Goal: Task Accomplishment & Management: Manage account settings

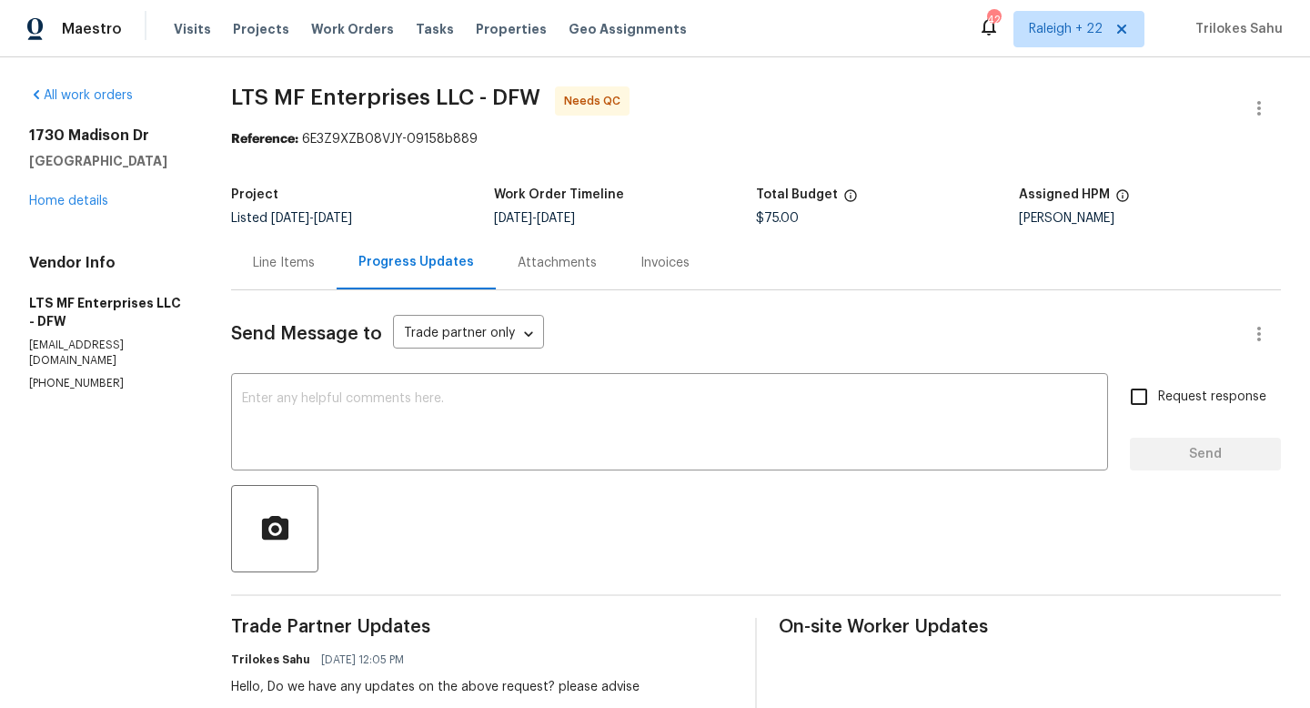
click at [299, 265] on div "Line Items" at bounding box center [284, 263] width 62 height 18
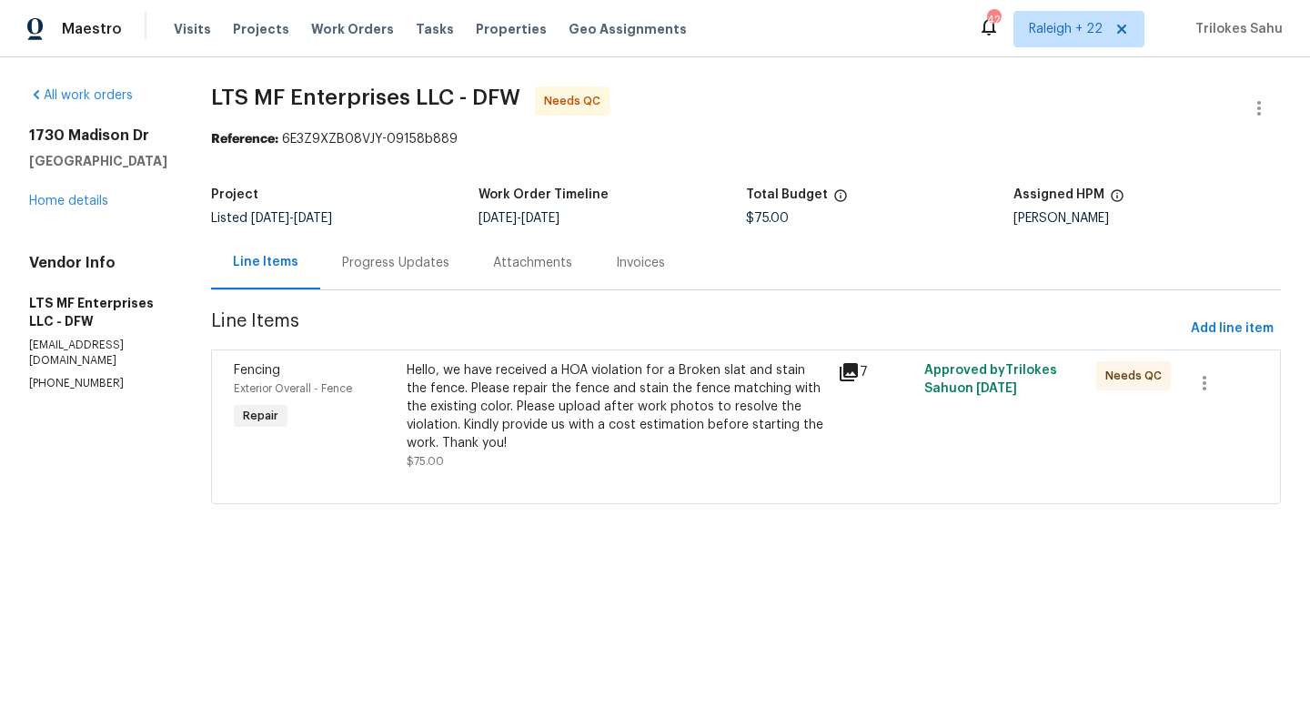
click at [490, 391] on div "Hello, we have received a HOA violation for a Broken slat and stain the fence. …" at bounding box center [617, 406] width 420 height 91
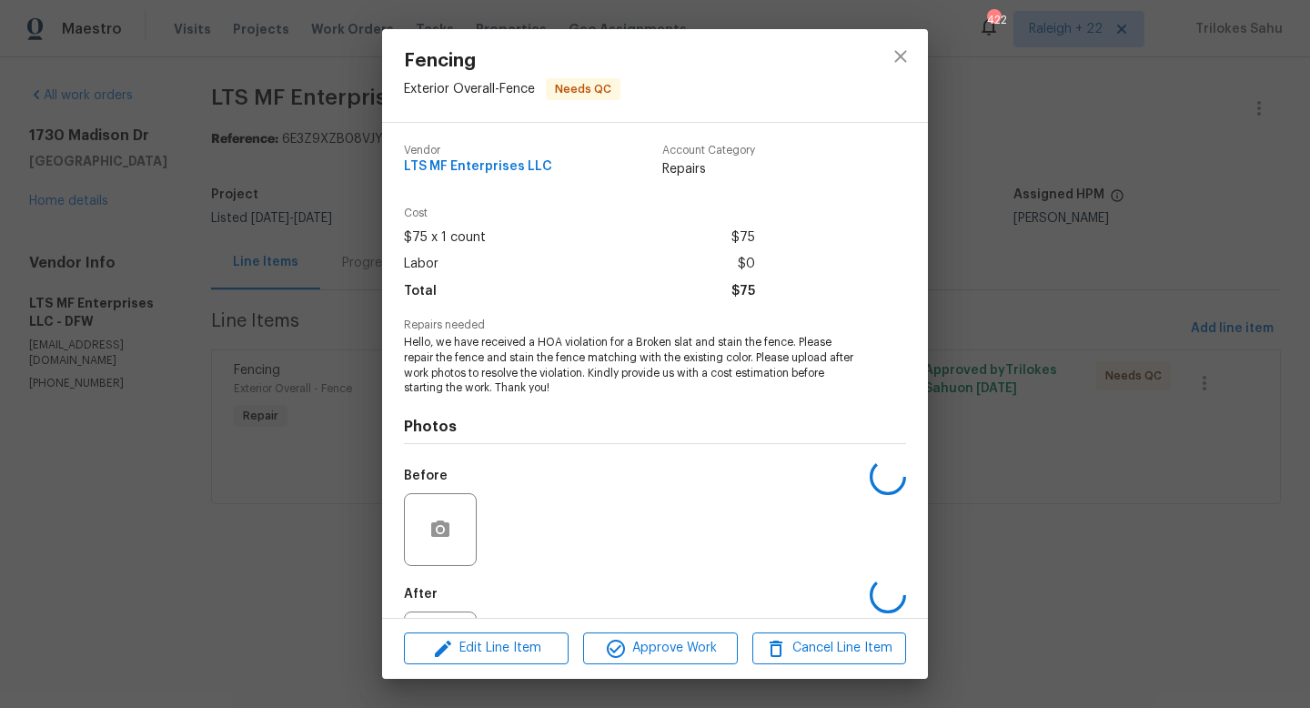
scroll to position [85, 0]
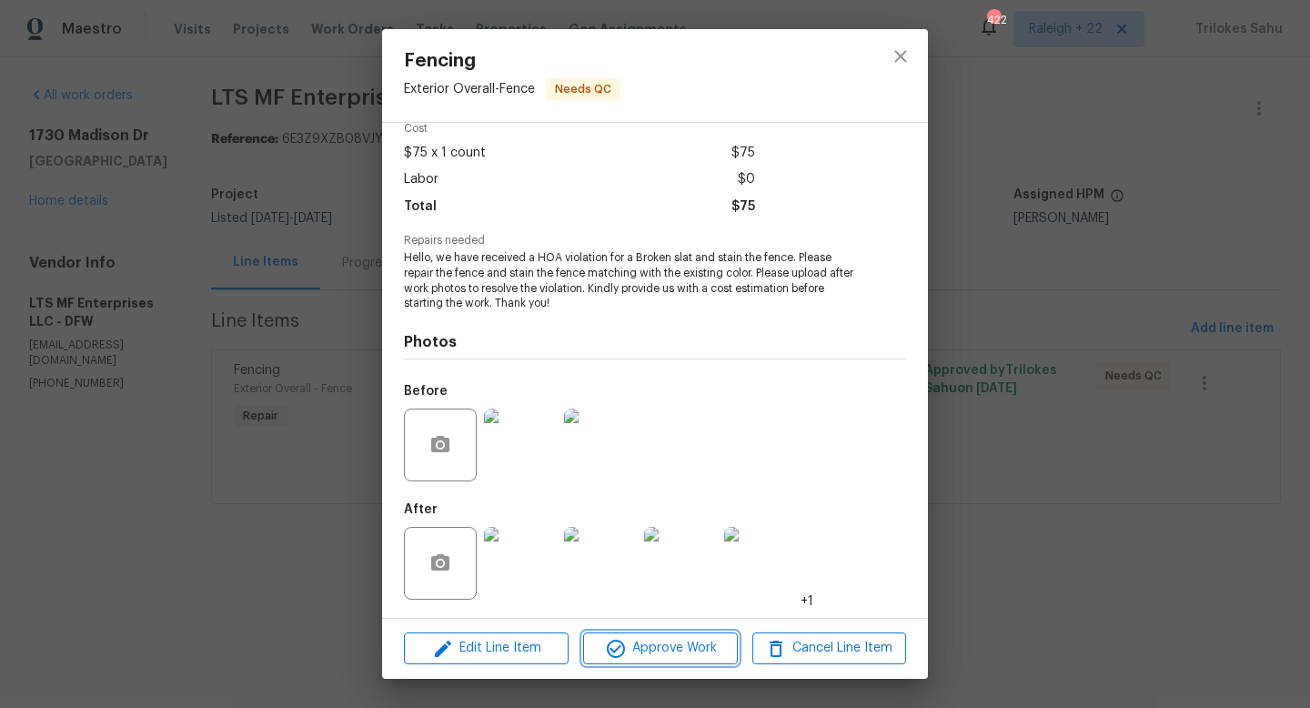
click at [652, 644] on span "Approve Work" at bounding box center [660, 648] width 143 height 23
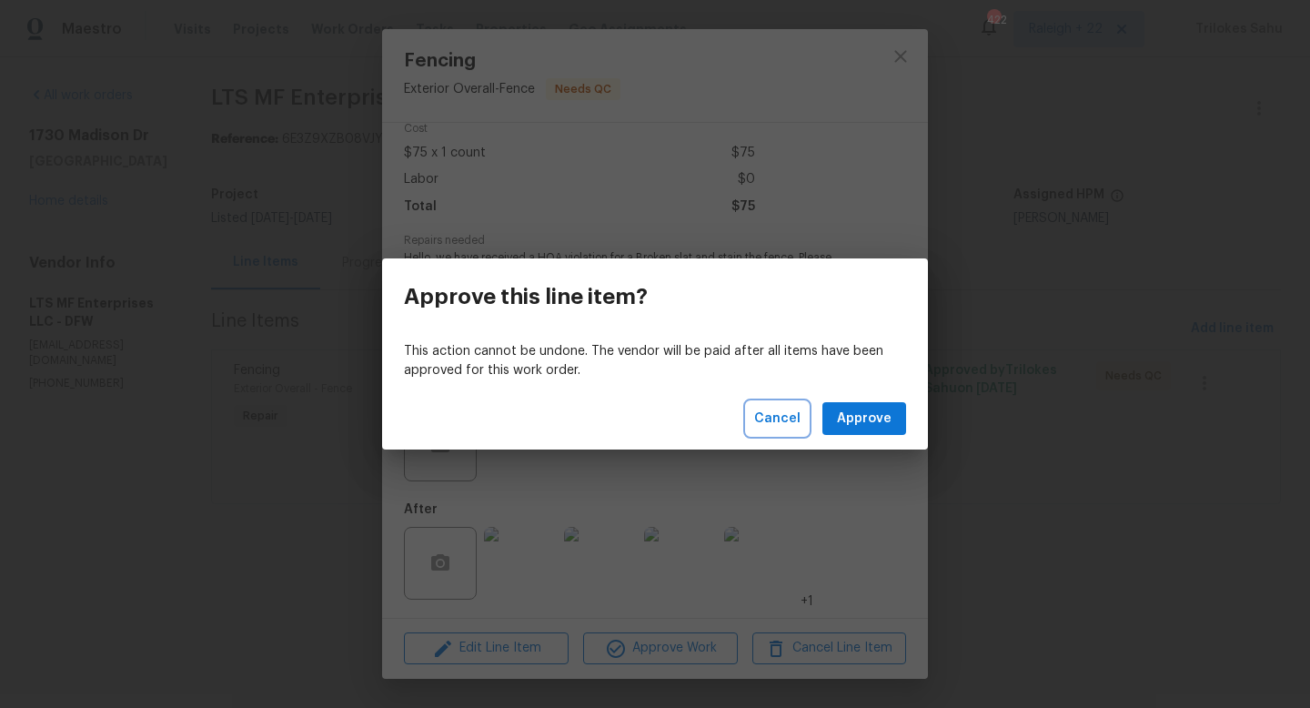
click at [764, 419] on span "Cancel" at bounding box center [777, 419] width 46 height 23
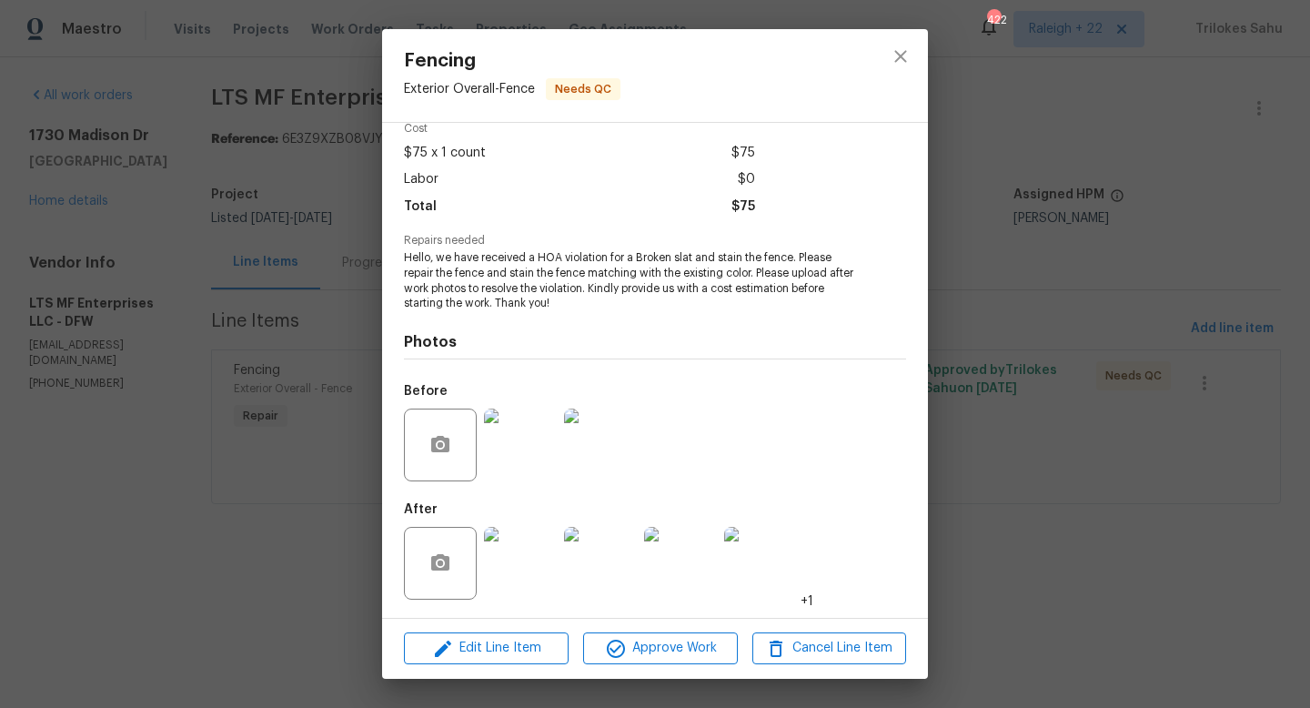
click at [296, 590] on div "Fencing Exterior Overall - Fence Needs QC Vendor LTS MF Enterprises LLC Account…" at bounding box center [655, 354] width 1310 height 708
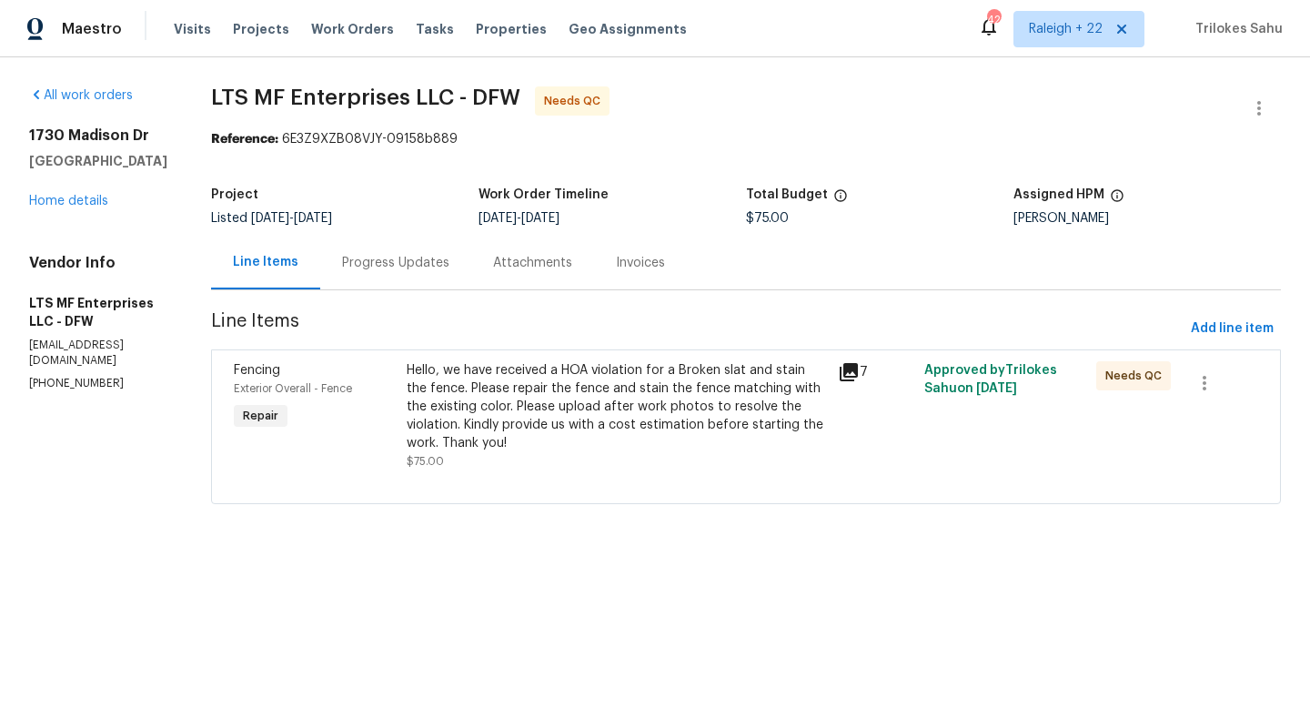
click at [394, 274] on div "Progress Updates" at bounding box center [395, 263] width 151 height 54
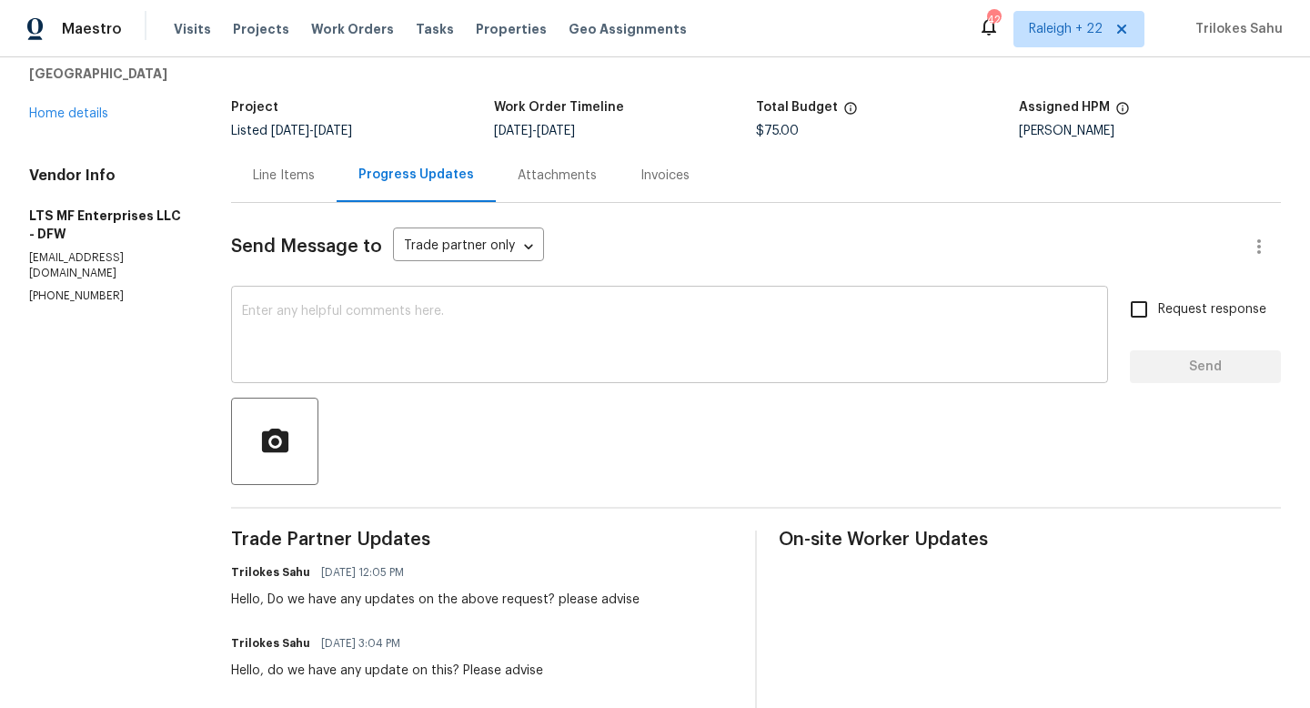
scroll to position [60, 0]
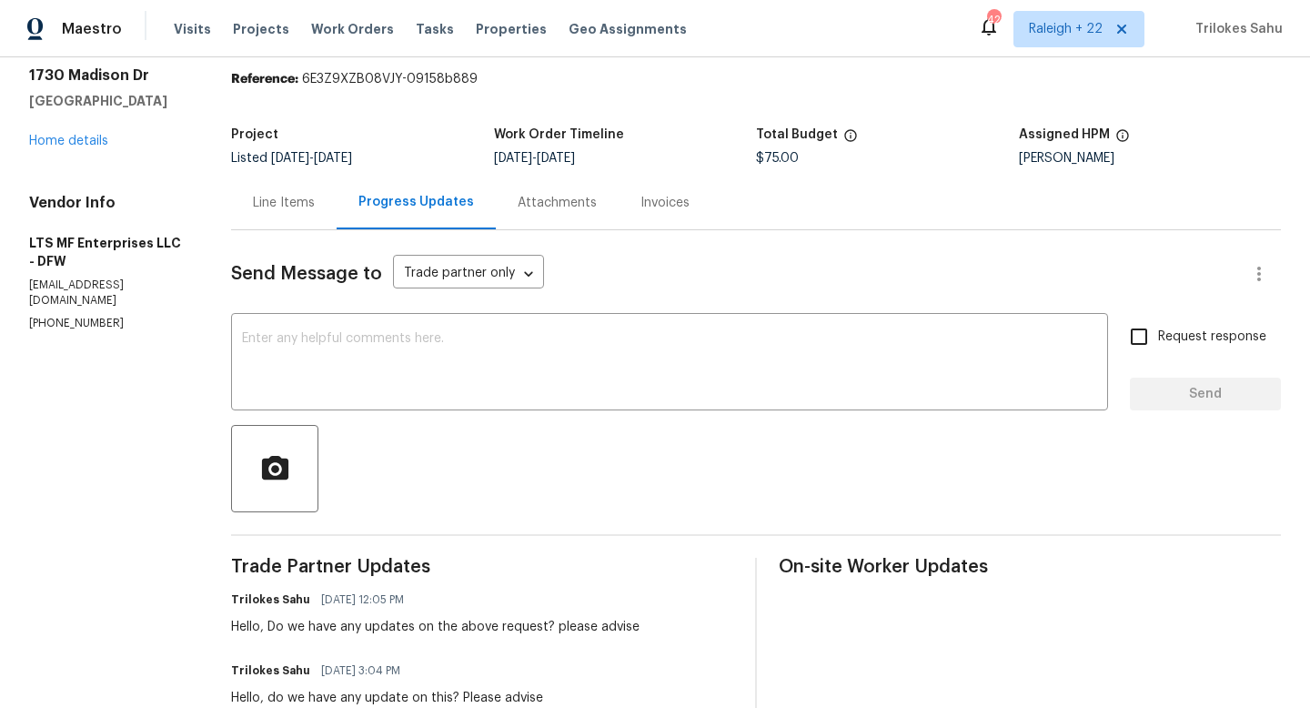
click at [296, 190] on div "Line Items" at bounding box center [284, 203] width 106 height 54
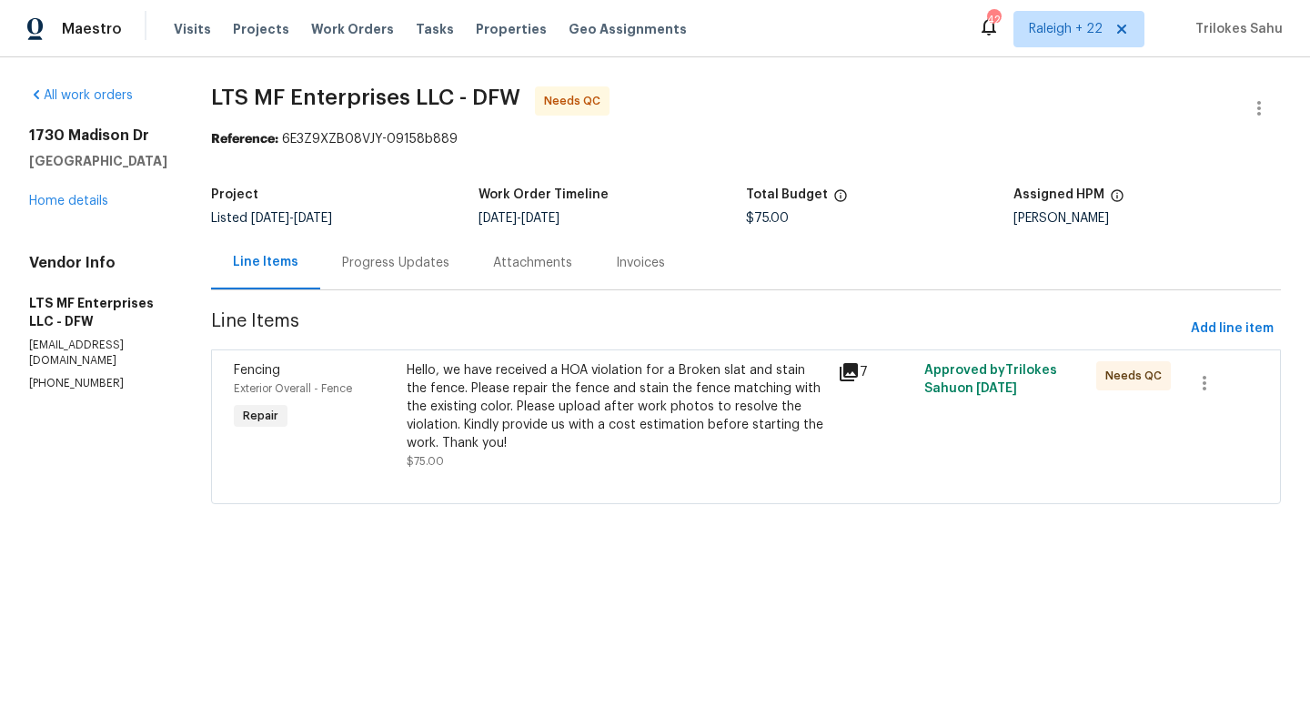
click at [560, 398] on div "Hello, we have received a HOA violation for a Broken slat and stain the fence. …" at bounding box center [617, 406] width 420 height 91
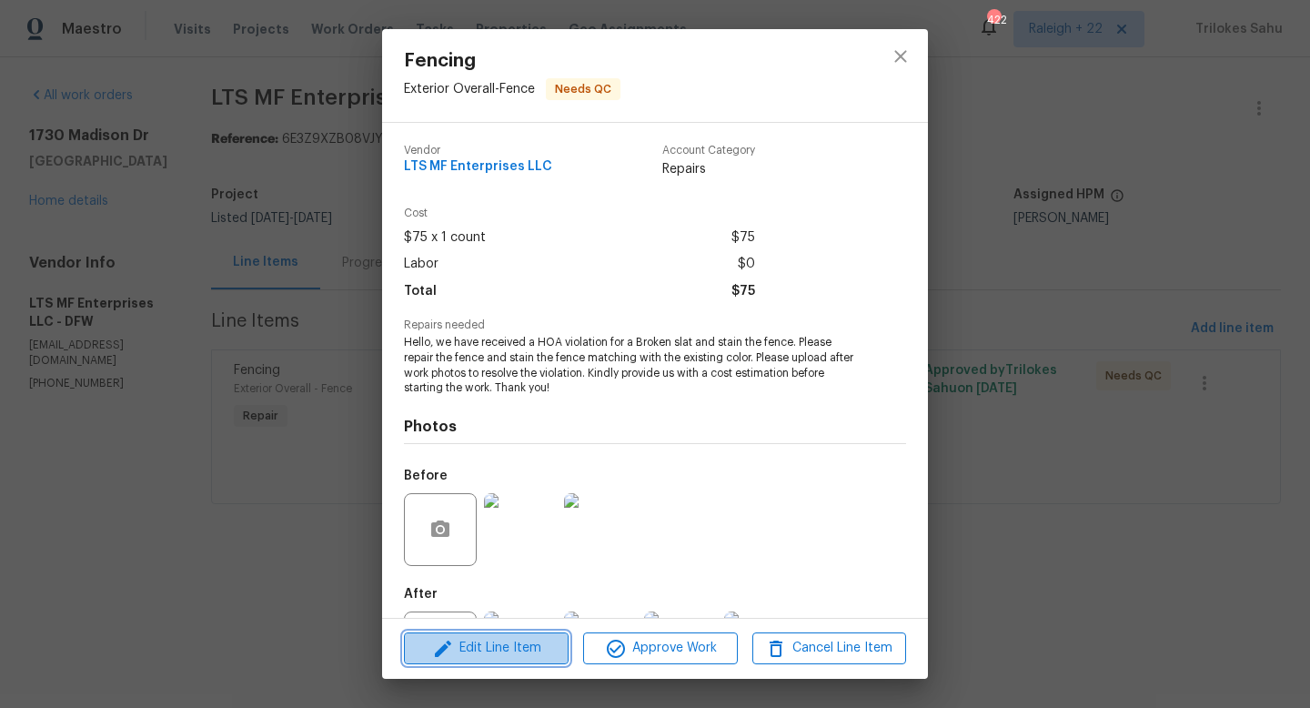
click at [508, 649] on span "Edit Line Item" at bounding box center [486, 648] width 154 height 23
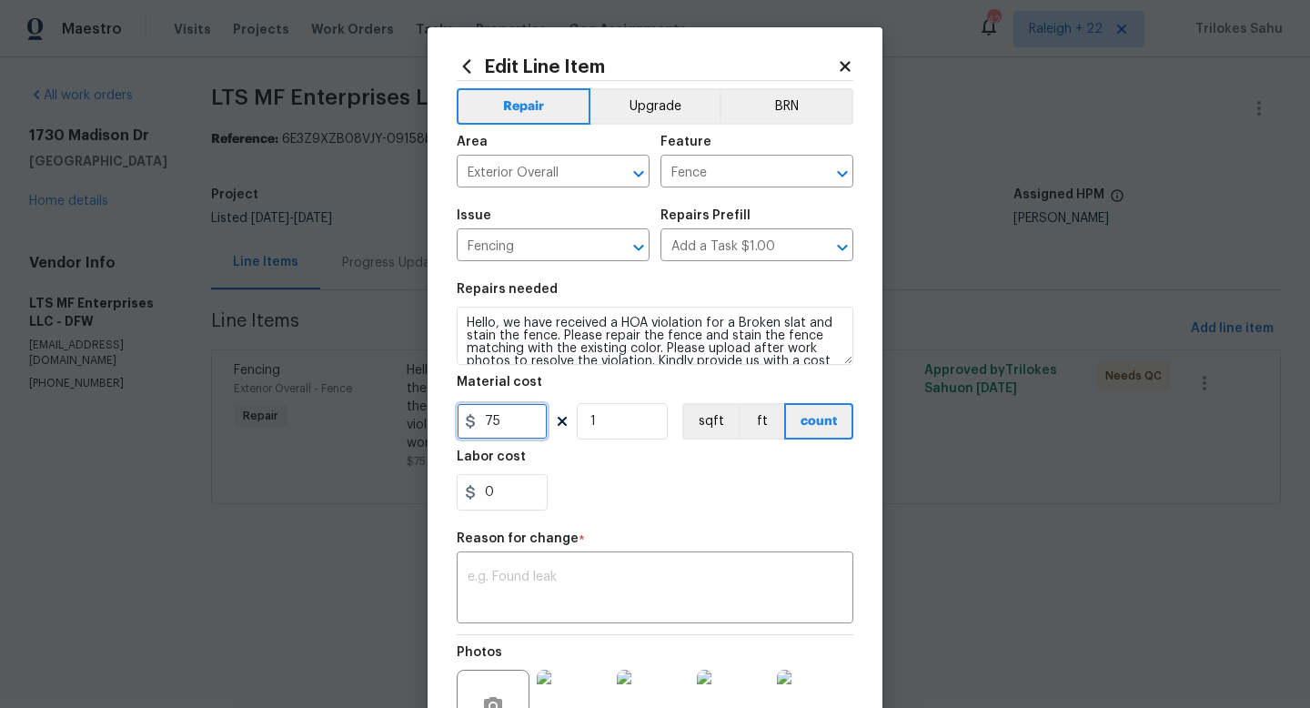
click at [486, 424] on input "75" at bounding box center [502, 421] width 91 height 36
type input "475"
click at [524, 601] on textarea at bounding box center [655, 589] width 375 height 38
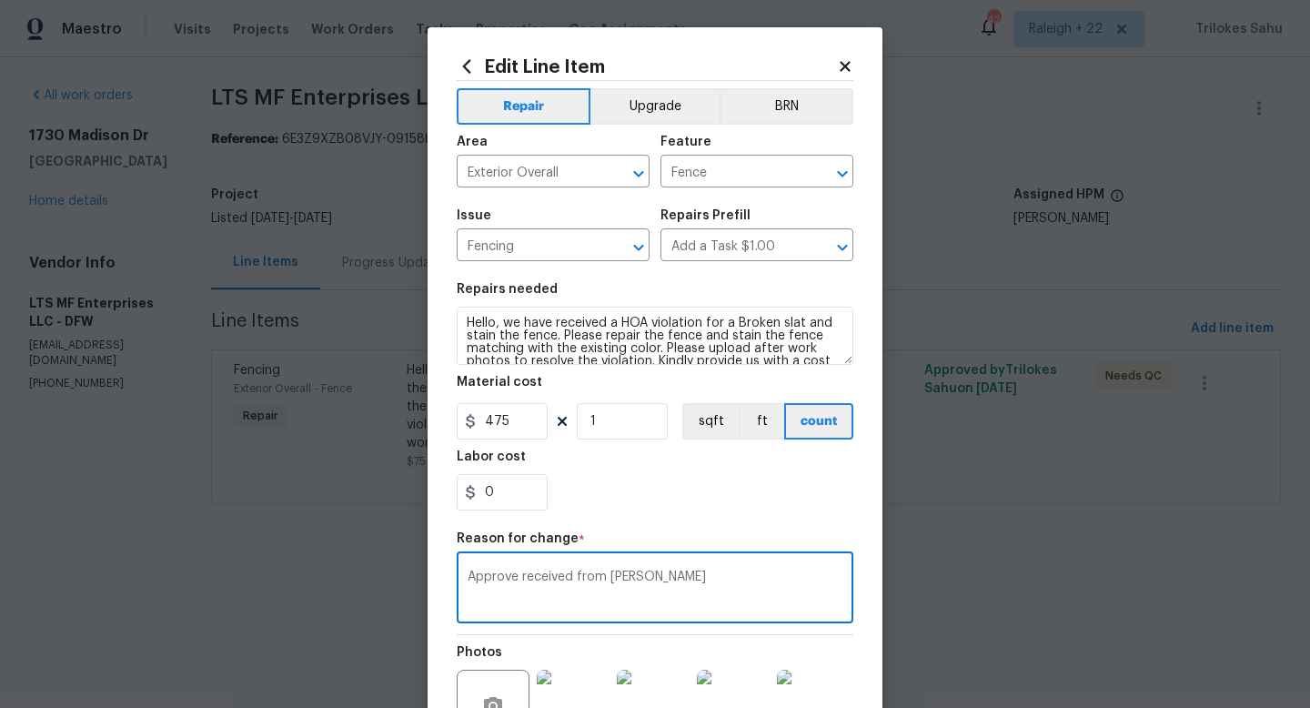
scroll to position [207, 0]
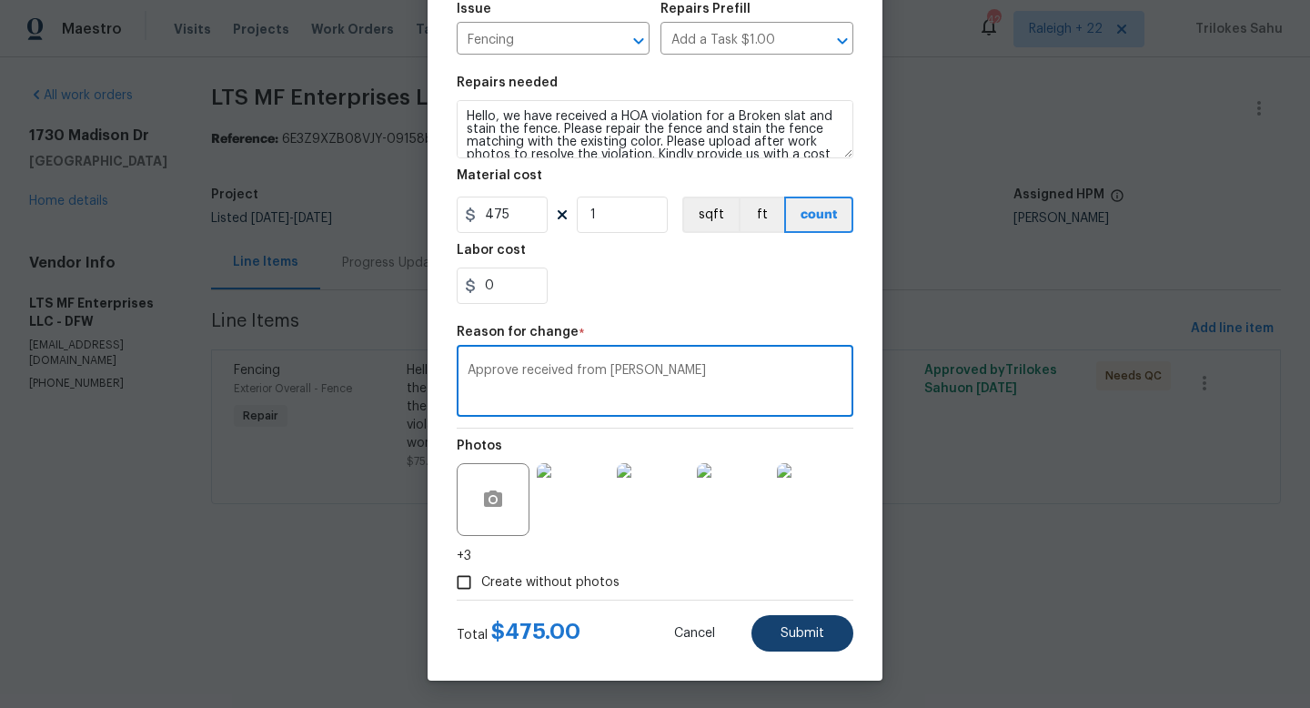
type textarea "Approve received from hannah"
click at [822, 640] on button "Submit" at bounding box center [802, 633] width 102 height 36
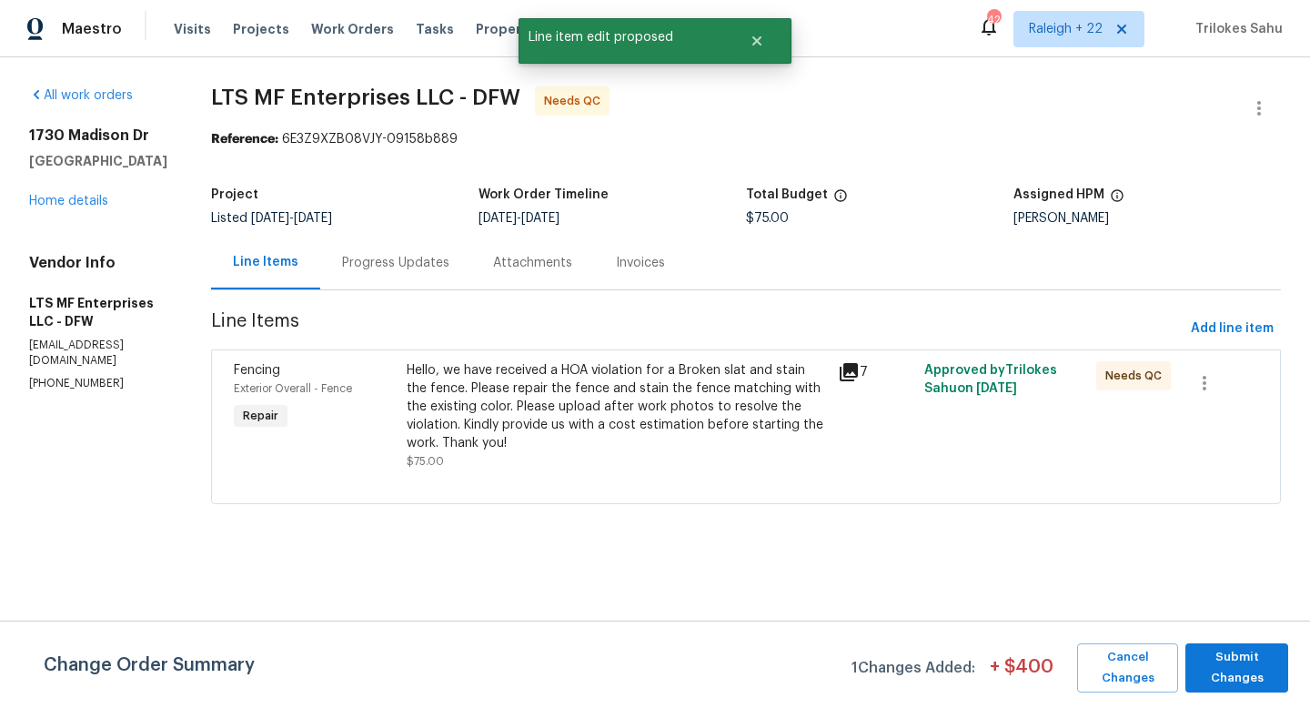
scroll to position [0, 0]
click at [1241, 660] on span "Submit Changes" at bounding box center [1236, 668] width 85 height 42
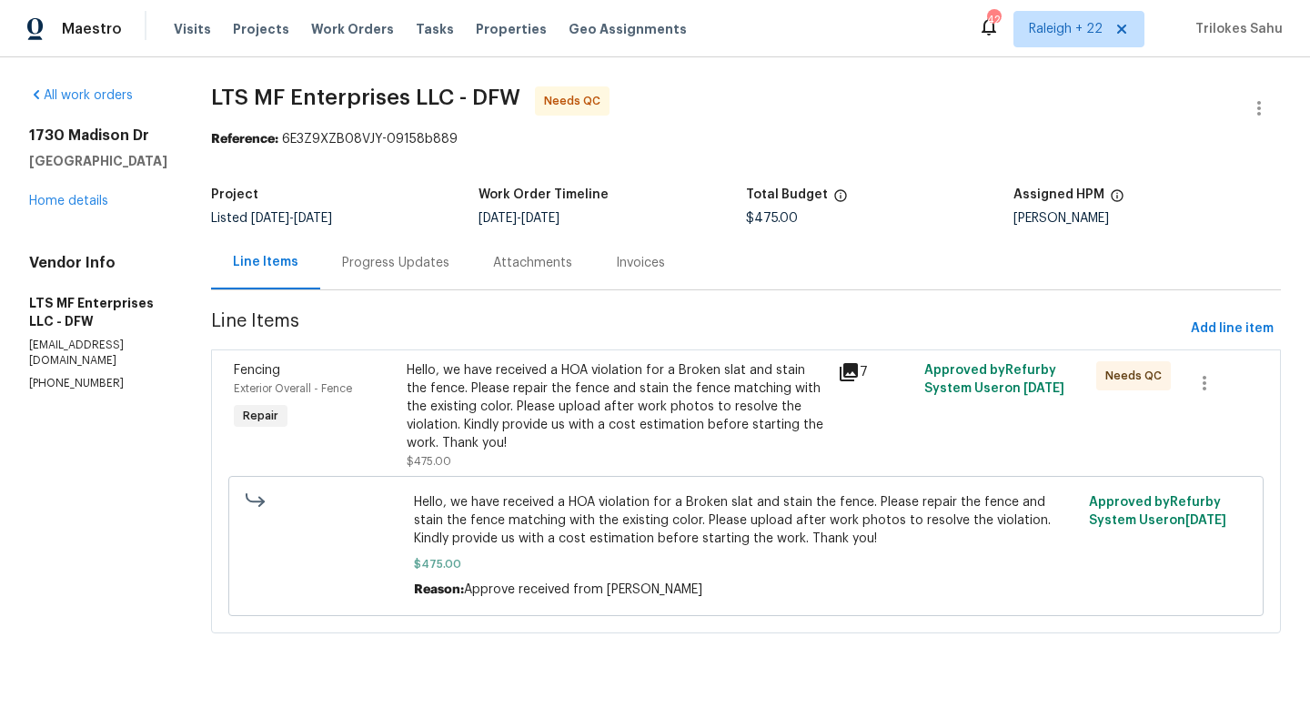
click at [678, 388] on div "Hello, we have received a HOA violation for a Broken slat and stain the fence. …" at bounding box center [617, 406] width 420 height 91
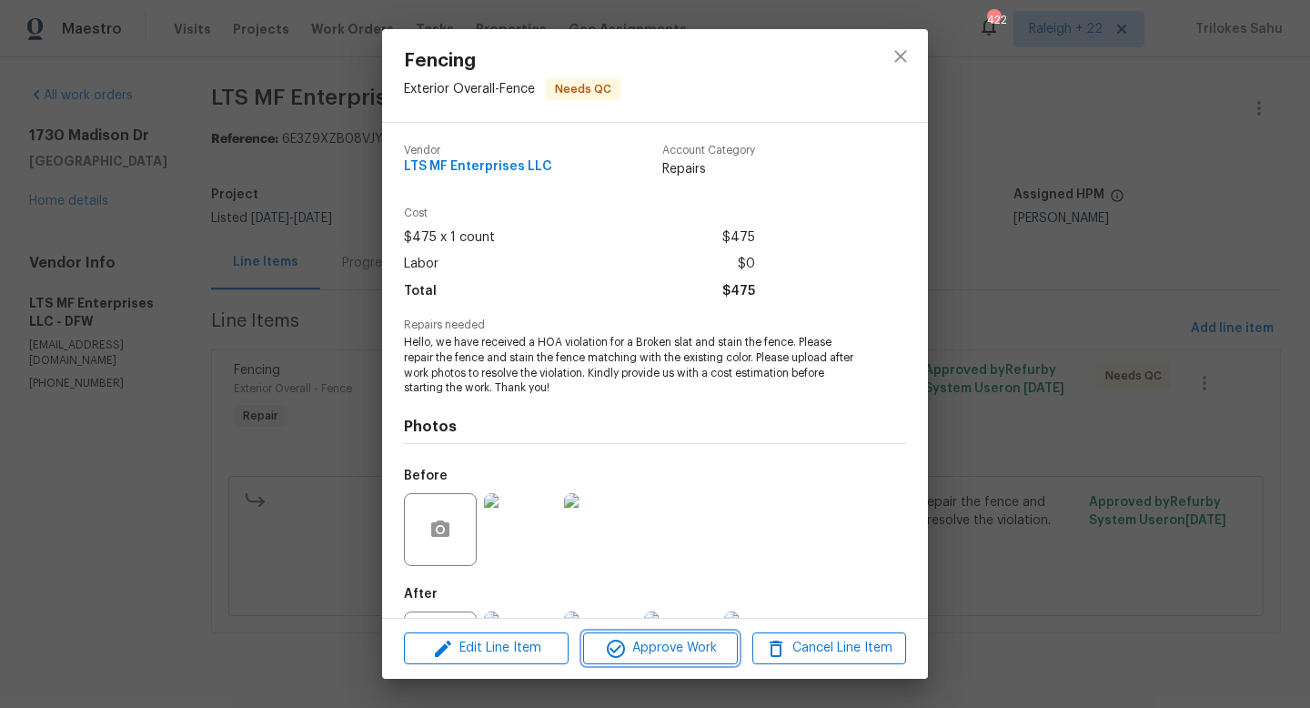
click at [639, 641] on span "Approve Work" at bounding box center [660, 648] width 143 height 23
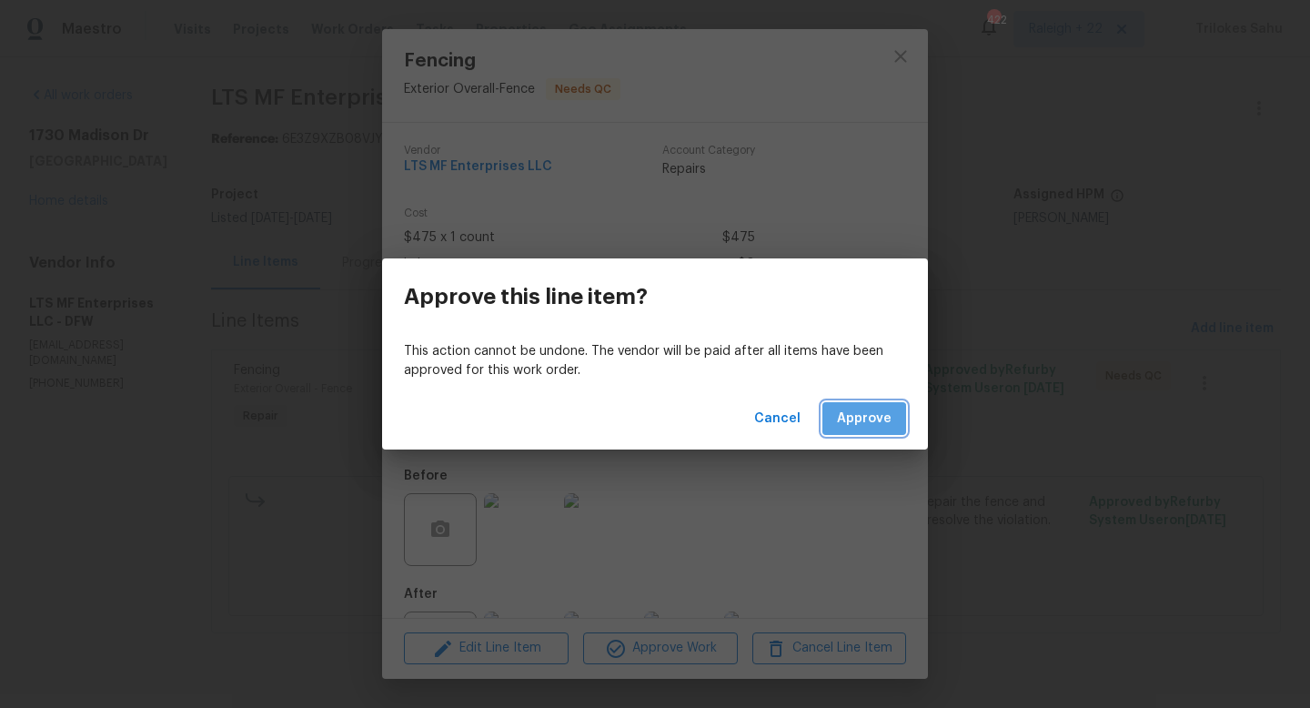
click at [860, 428] on span "Approve" at bounding box center [864, 419] width 55 height 23
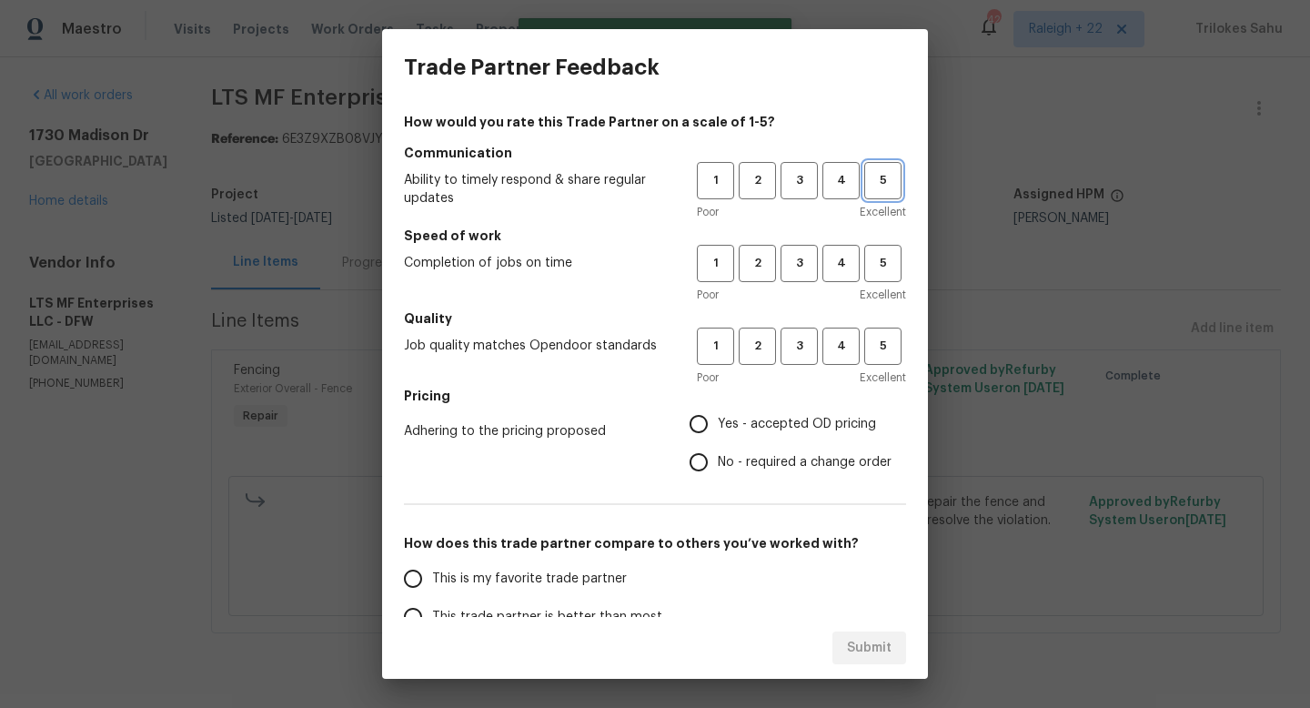
click at [889, 186] on span "5" at bounding box center [883, 180] width 34 height 21
click at [881, 273] on button "5" at bounding box center [882, 263] width 37 height 37
click at [878, 347] on span "5" at bounding box center [883, 346] width 34 height 21
click at [788, 415] on span "Yes - accepted OD pricing" at bounding box center [797, 424] width 158 height 19
click at [718, 415] on input "Yes - accepted OD pricing" at bounding box center [699, 424] width 38 height 38
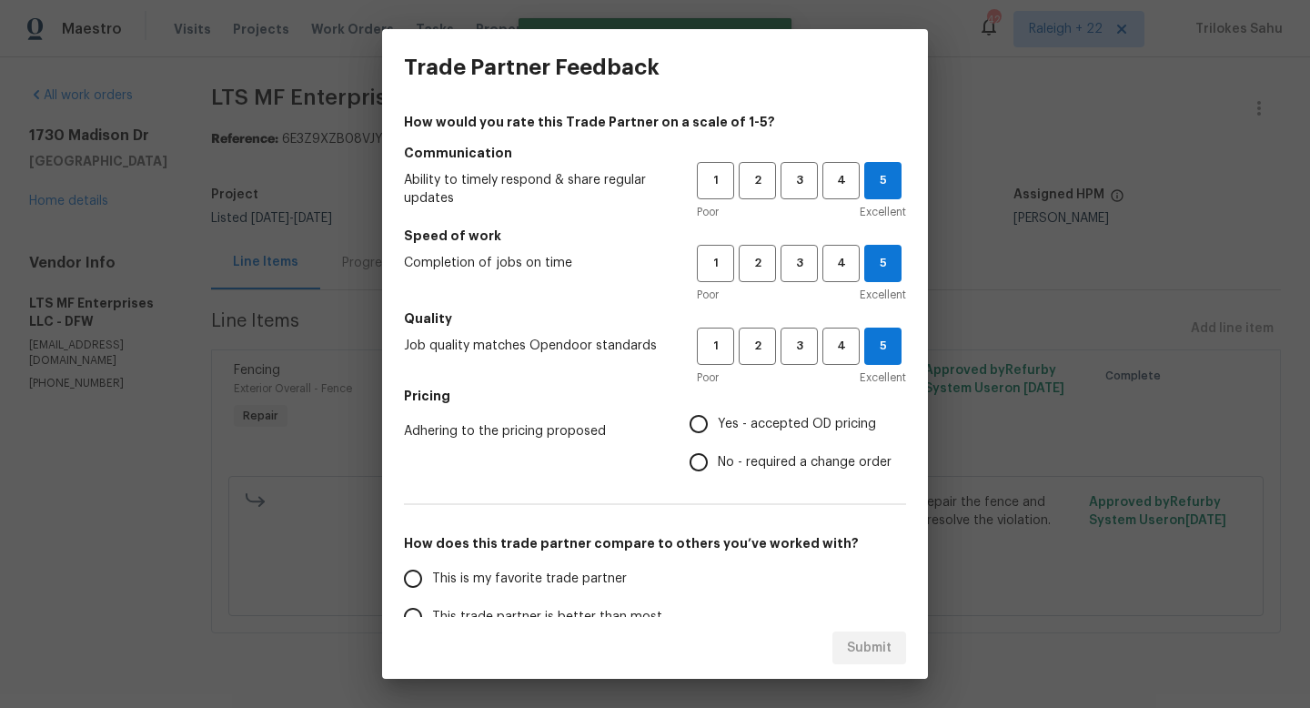
radio input "true"
click at [559, 583] on span "This is my favorite trade partner" at bounding box center [529, 578] width 195 height 19
click at [432, 583] on input "This is my favorite trade partner" at bounding box center [413, 578] width 38 height 38
click at [871, 657] on span "Submit" at bounding box center [869, 648] width 45 height 23
radio input "true"
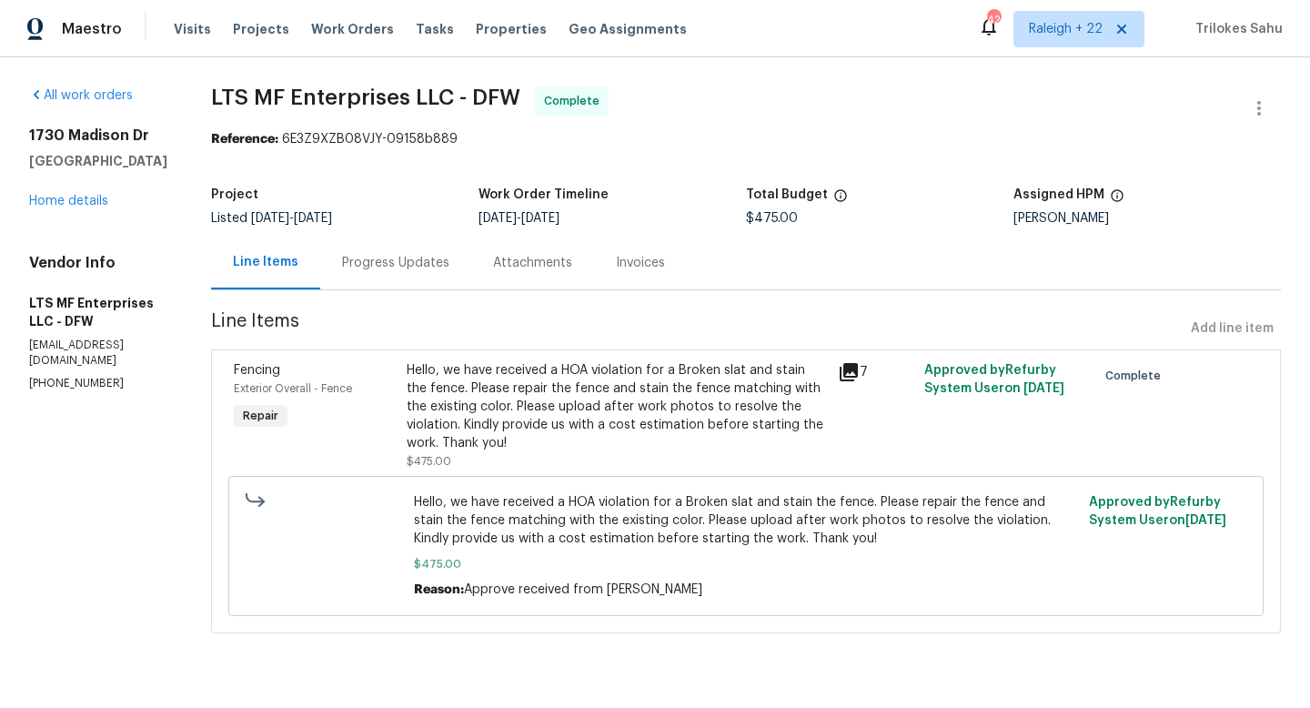
click at [25, 131] on div "All work orders 1730 Madison Dr Cedar Hill, TX 75104 Home details Vendor Info L…" at bounding box center [655, 370] width 1310 height 627
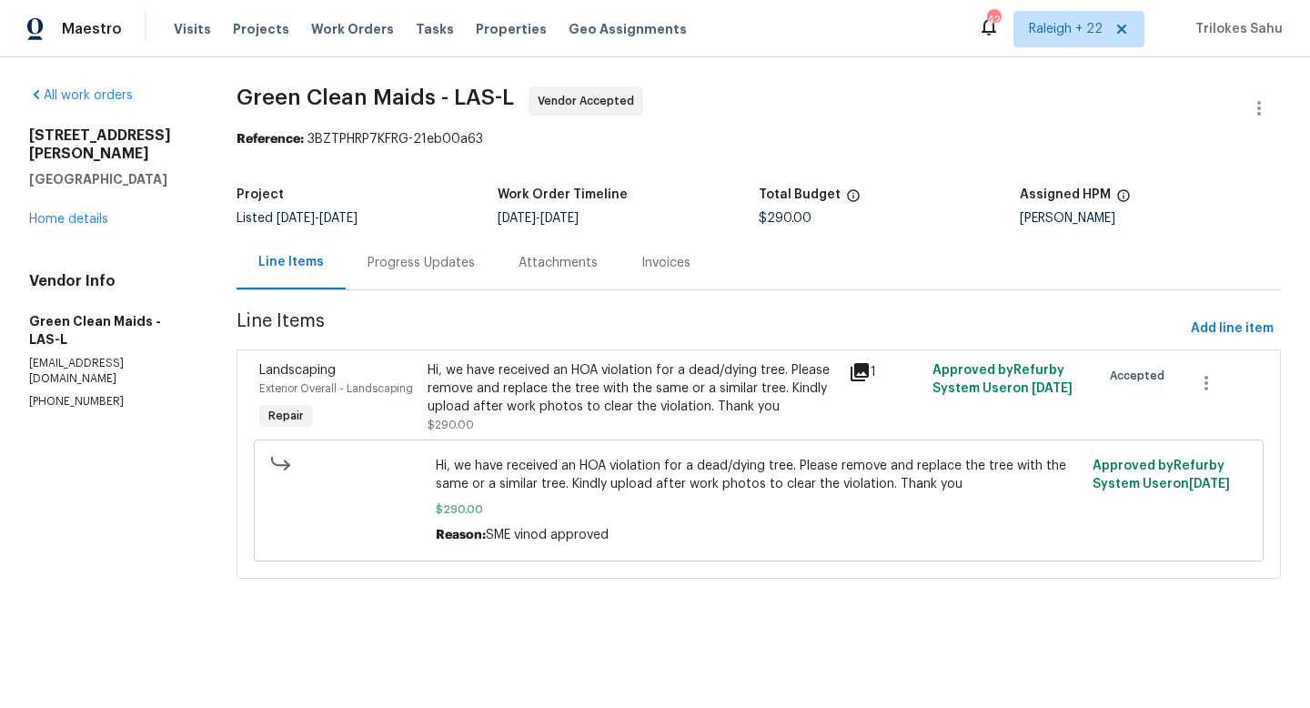
click at [556, 264] on div "Attachments" at bounding box center [558, 263] width 79 height 18
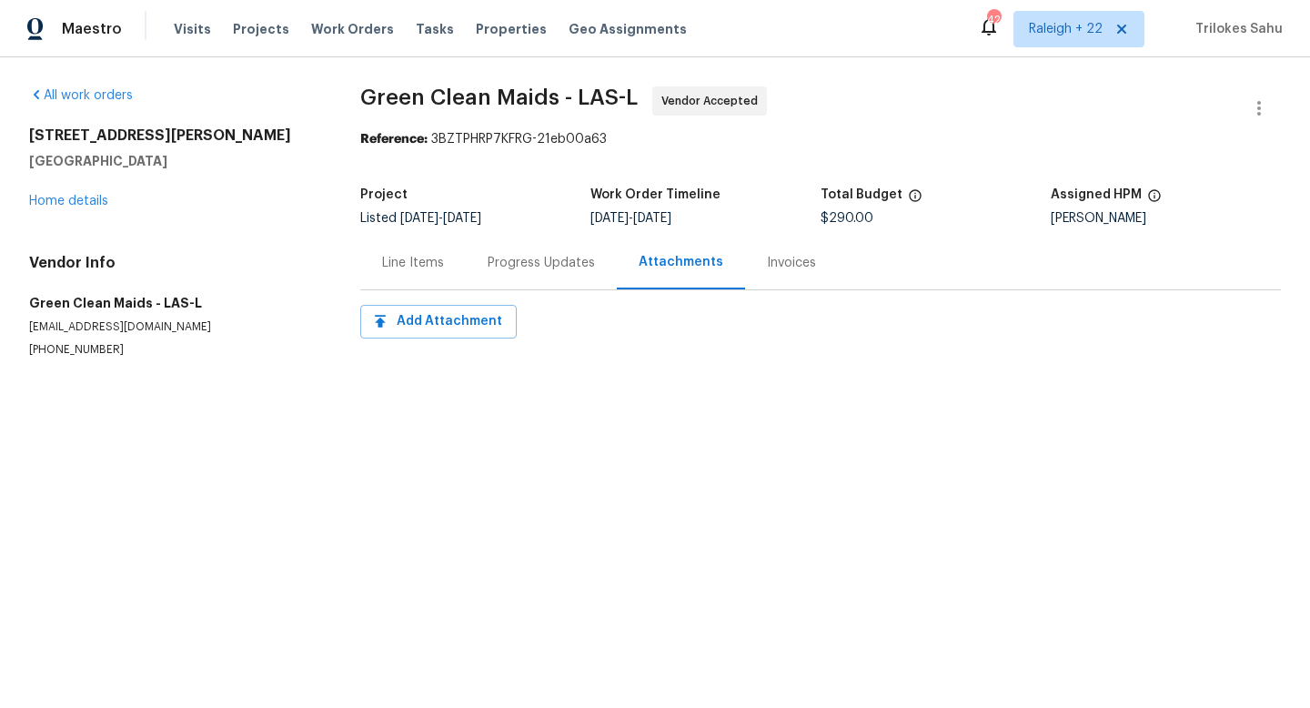
click at [566, 259] on div "Progress Updates" at bounding box center [541, 263] width 107 height 18
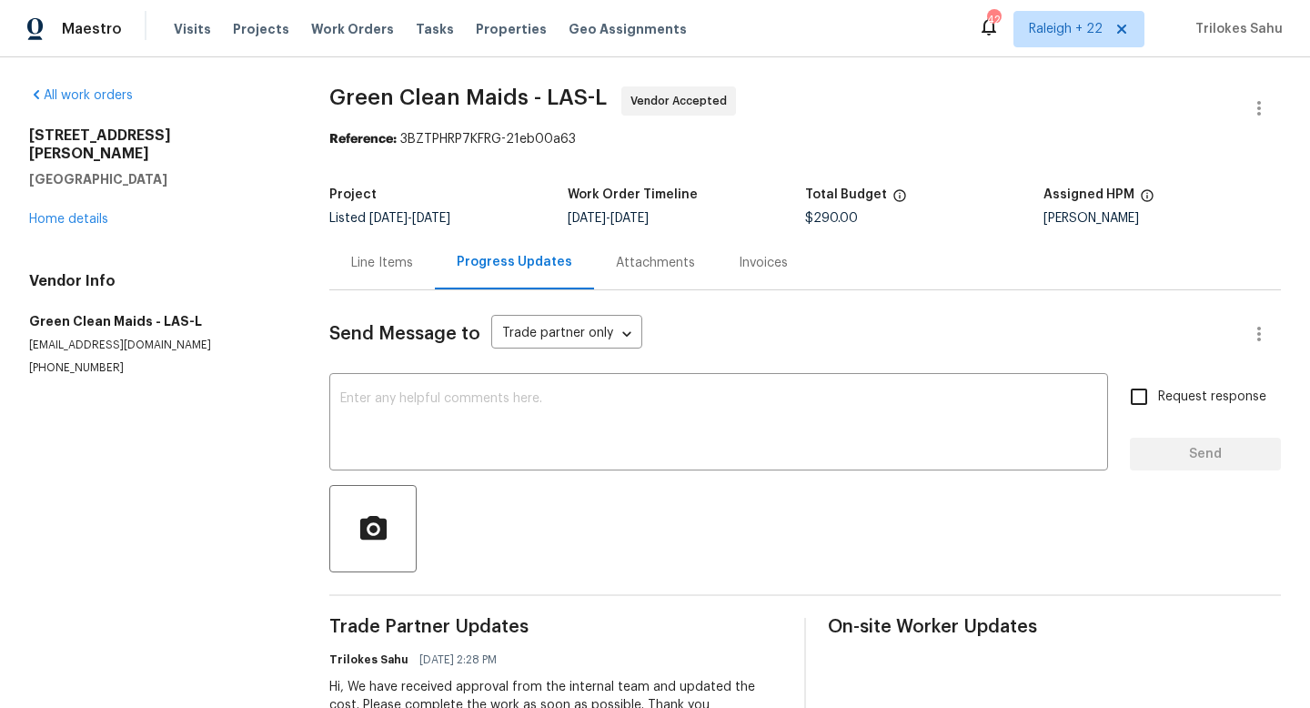
click at [410, 268] on div "Line Items" at bounding box center [382, 263] width 62 height 18
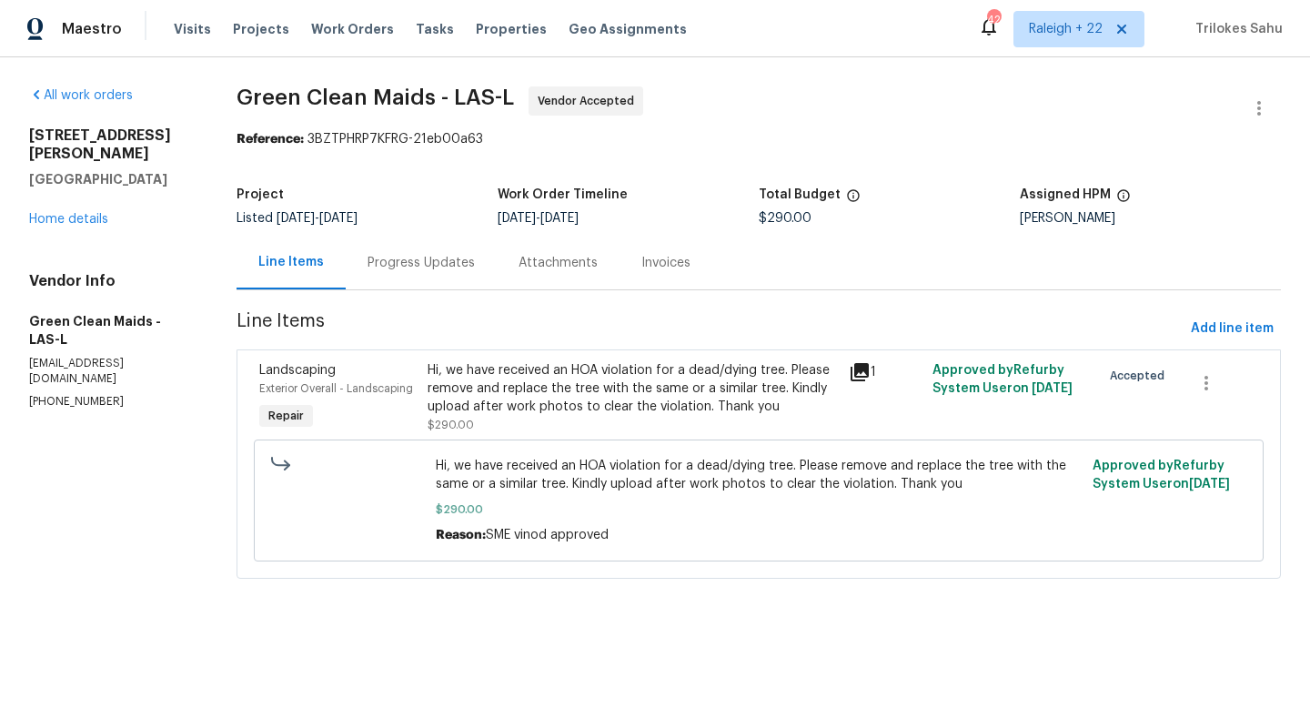
click at [641, 260] on div "Invoices" at bounding box center [665, 263] width 93 height 54
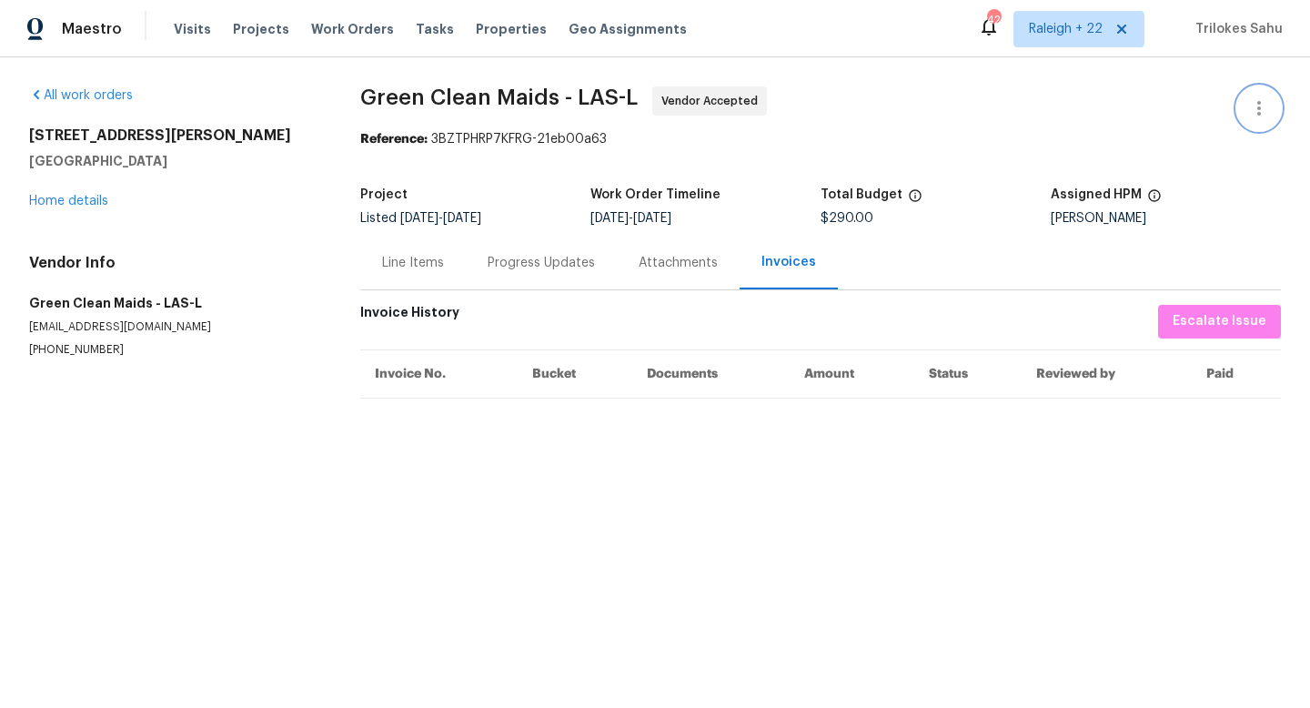
click at [1258, 115] on icon "button" at bounding box center [1259, 108] width 4 height 15
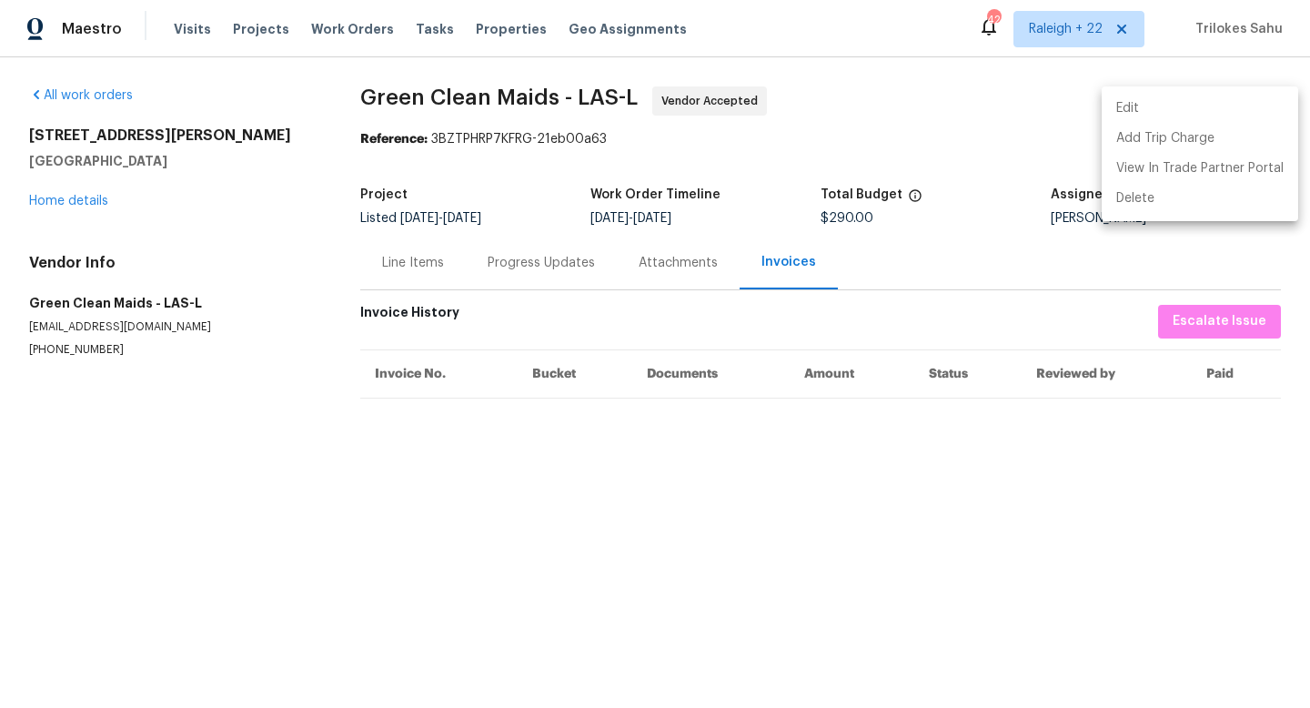
click at [1148, 112] on li "Edit" at bounding box center [1200, 109] width 196 height 30
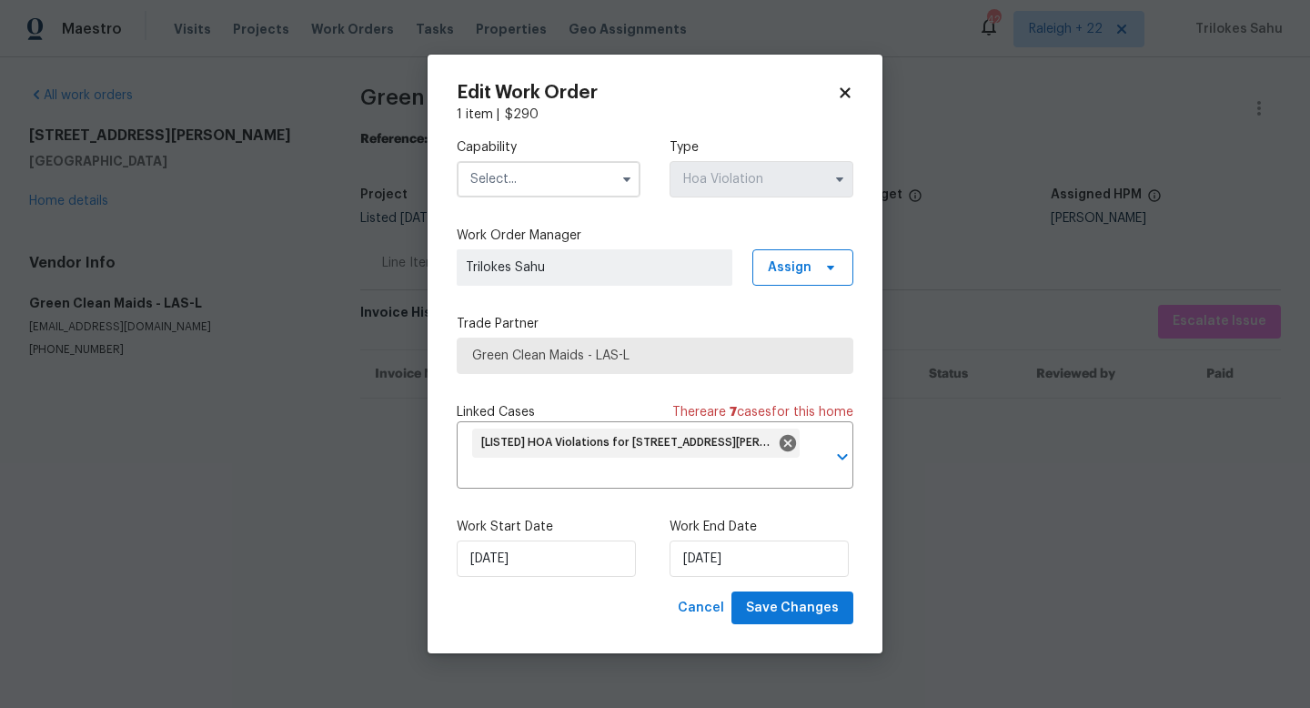
click at [856, 96] on div "Edit Work Order 1 item | $ 290 Capability Type Hoa Violation Work Order Manager…" at bounding box center [655, 354] width 455 height 599
click at [841, 101] on div "Edit Work Order 1 item | $ 290 Capability Type Hoa Violation Work Order Manager…" at bounding box center [655, 354] width 397 height 541
click at [841, 93] on icon at bounding box center [845, 93] width 16 height 16
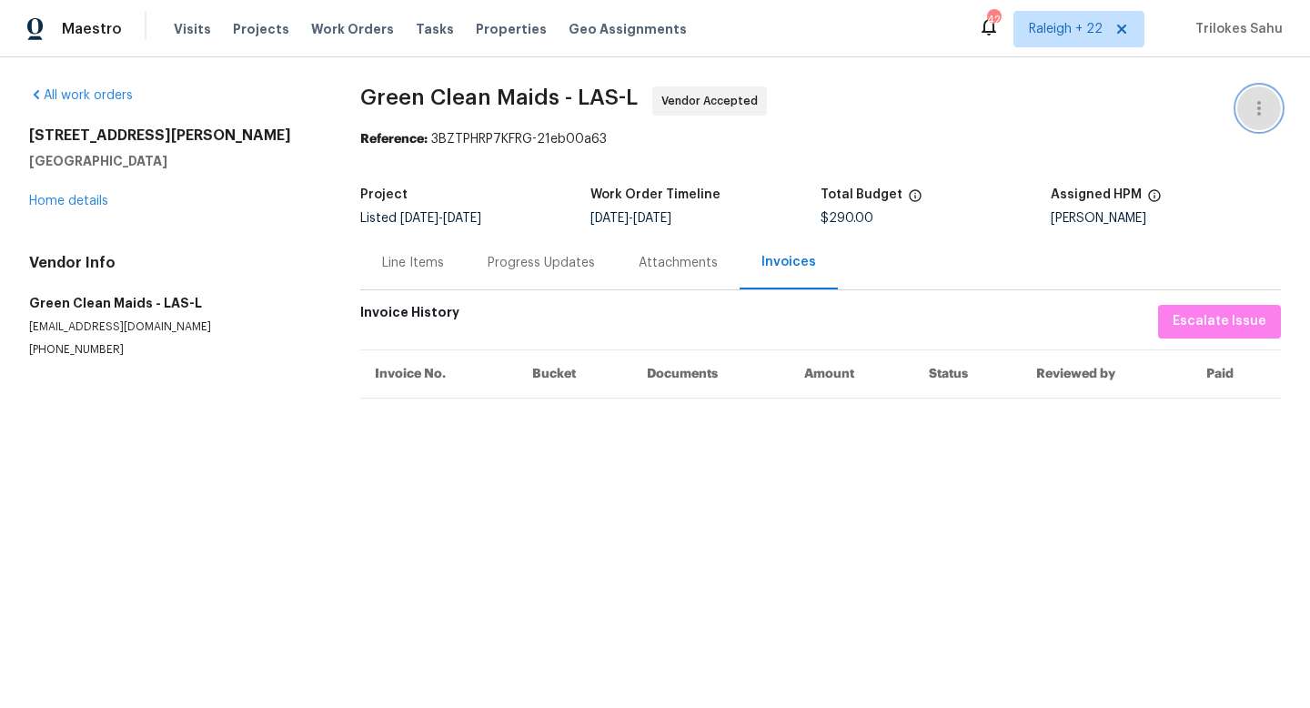
click at [1254, 114] on icon "button" at bounding box center [1259, 108] width 22 height 22
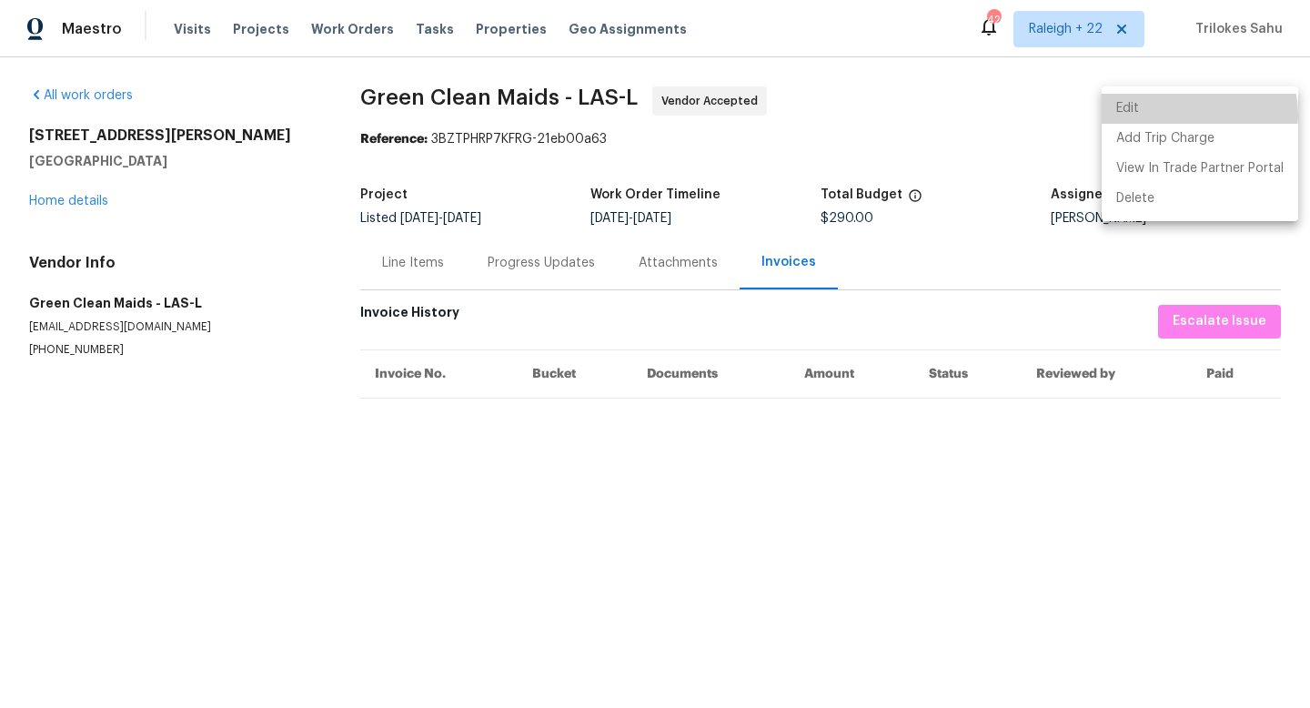
click at [1189, 115] on li "Edit" at bounding box center [1200, 109] width 196 height 30
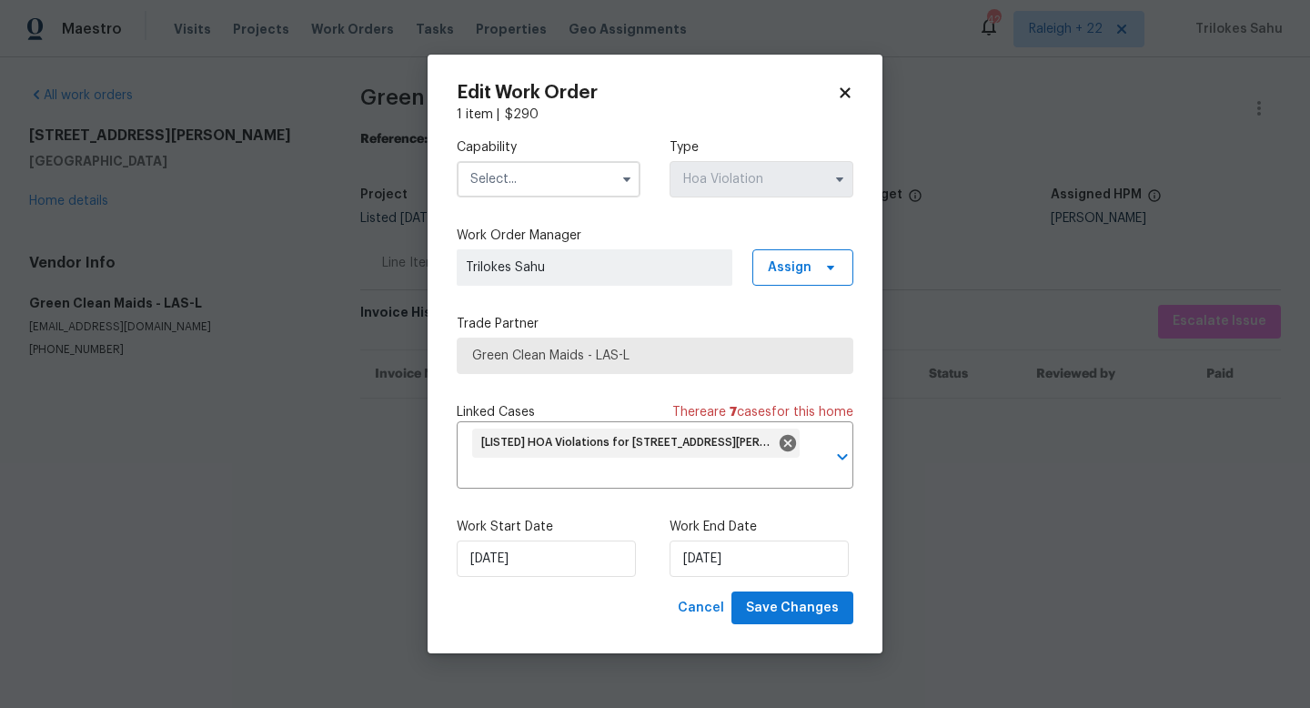
click at [848, 91] on icon at bounding box center [845, 93] width 16 height 16
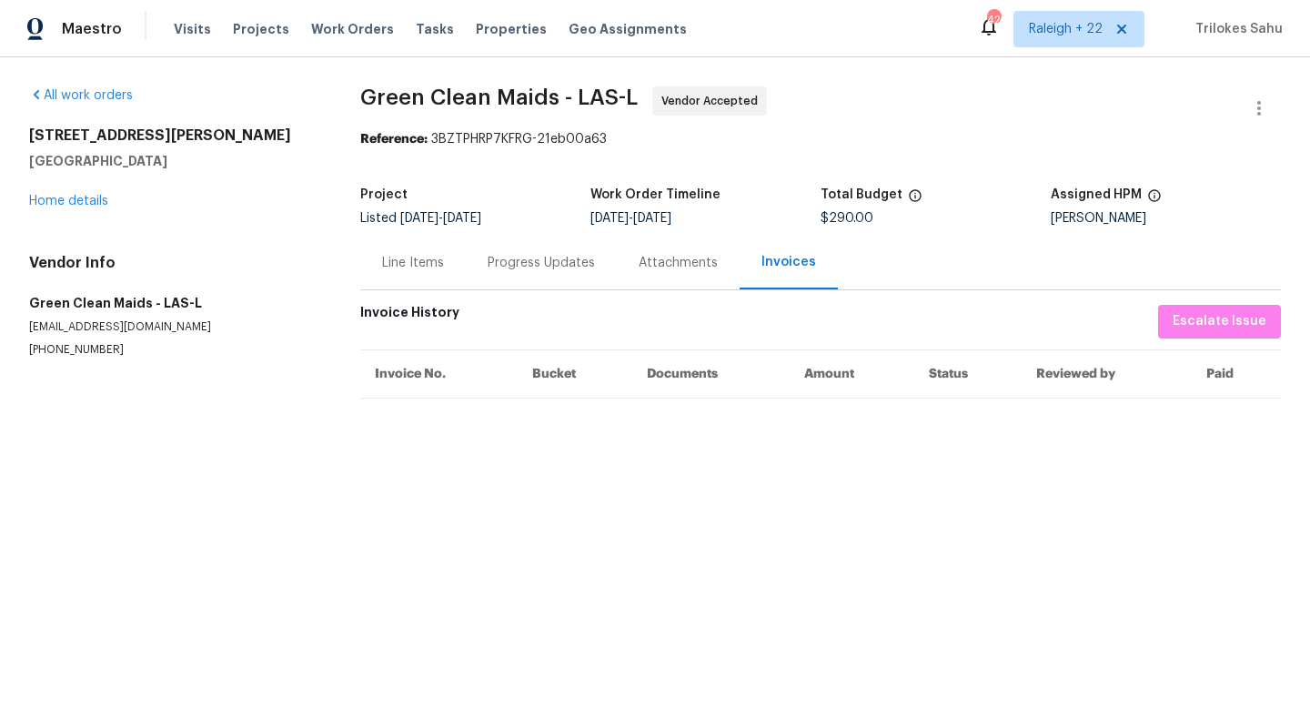
click at [494, 259] on div "Progress Updates" at bounding box center [541, 263] width 107 height 18
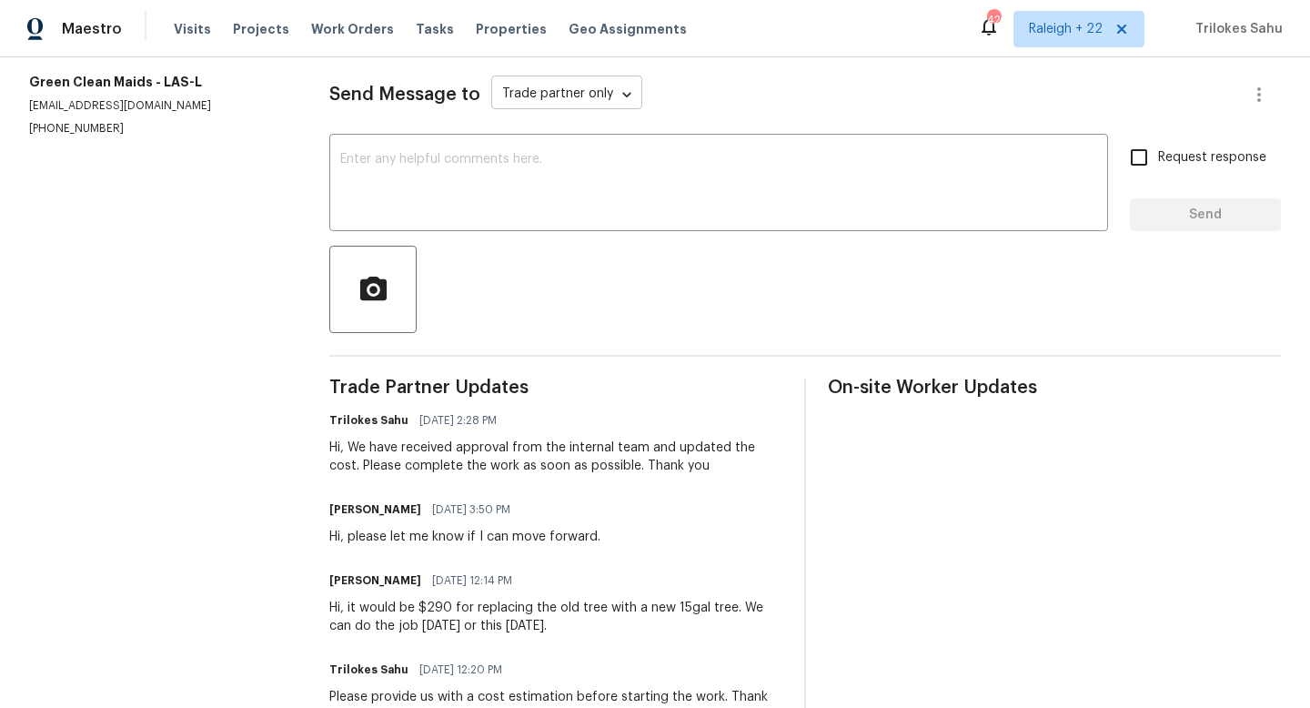
scroll to position [240, 0]
